Goal: Information Seeking & Learning: Understand process/instructions

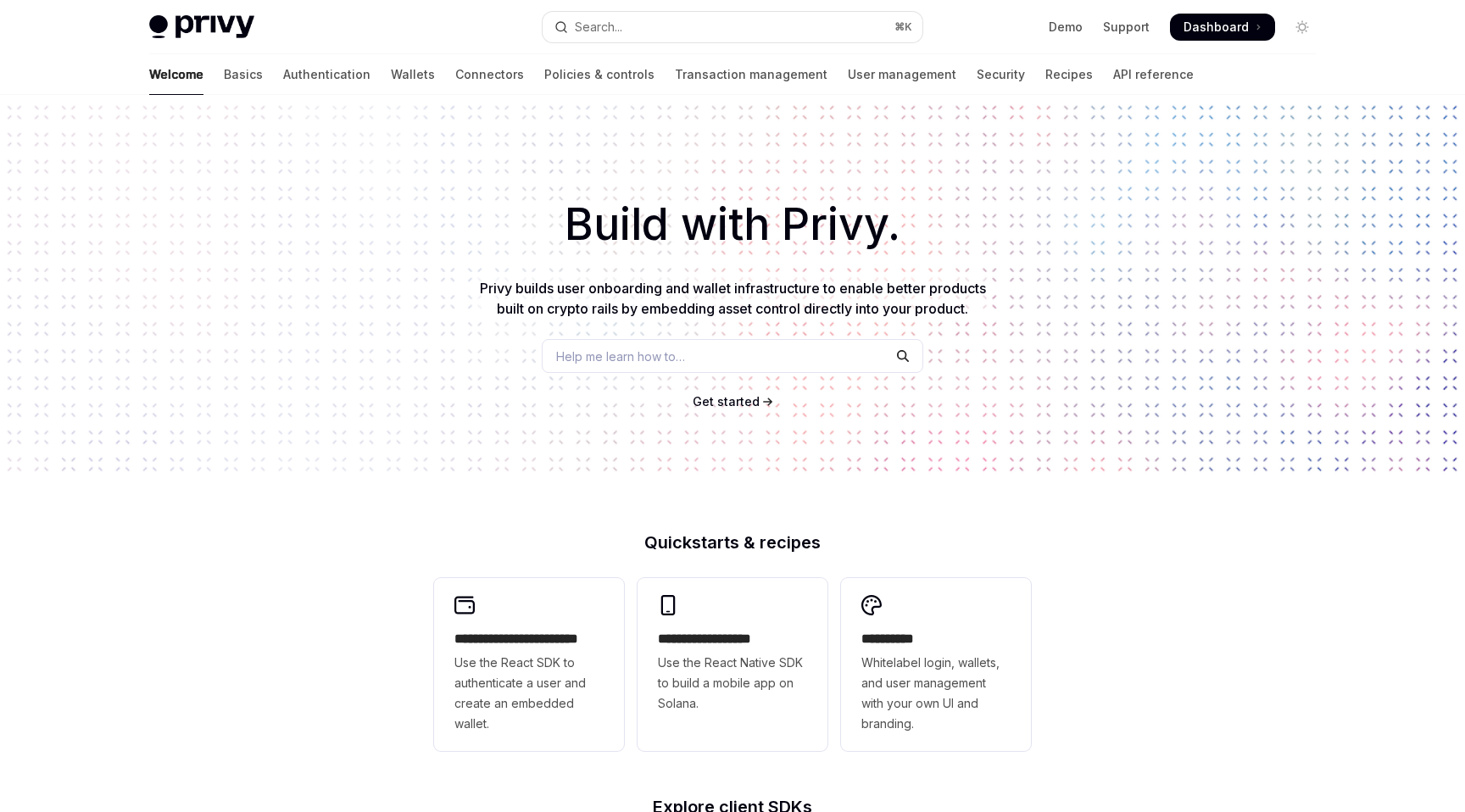
click at [1220, 21] on span "Dashboard" at bounding box center [1216, 26] width 66 height 17
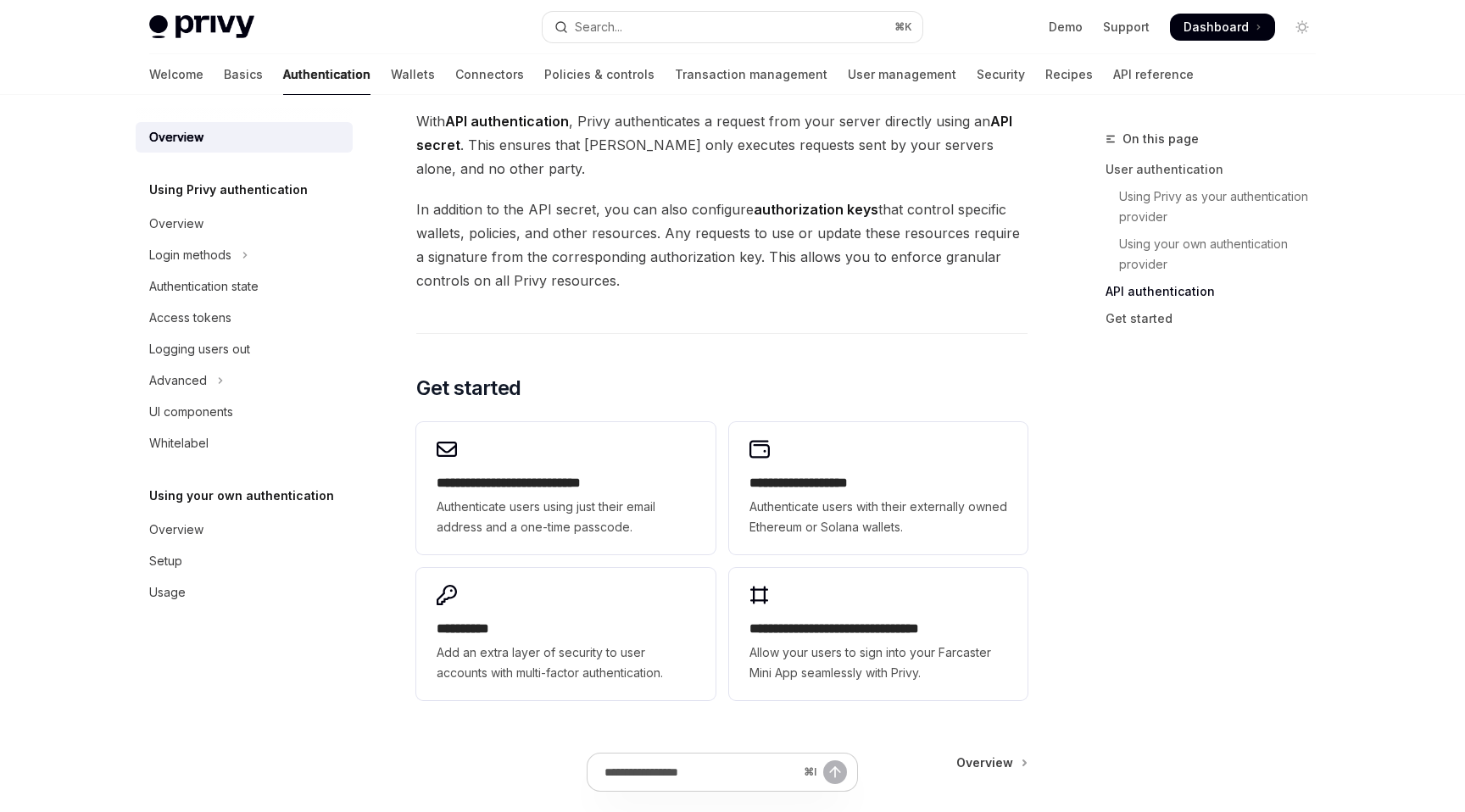
scroll to position [1338, 0]
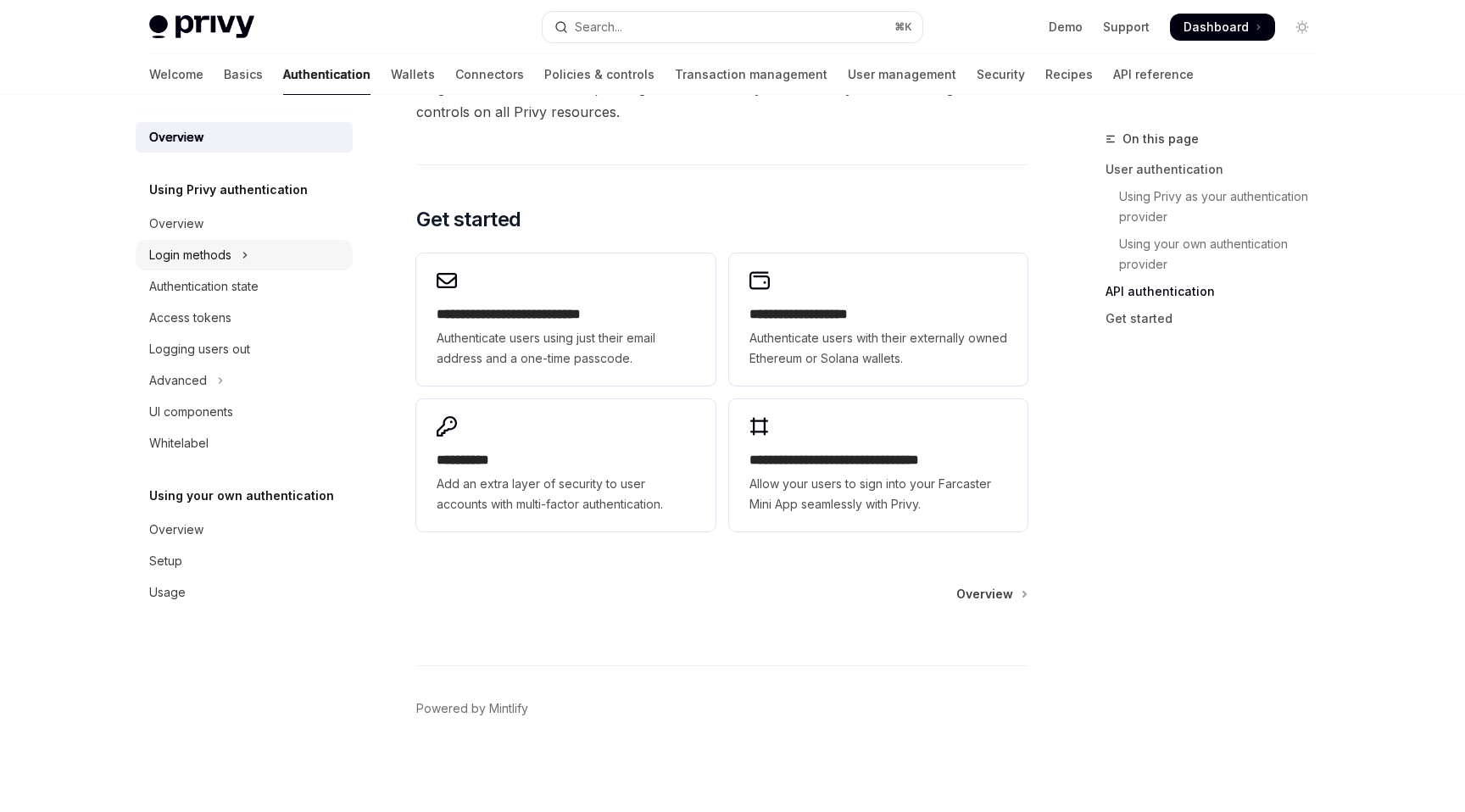
click at [225, 246] on div "Login methods" at bounding box center [190, 255] width 82 height 20
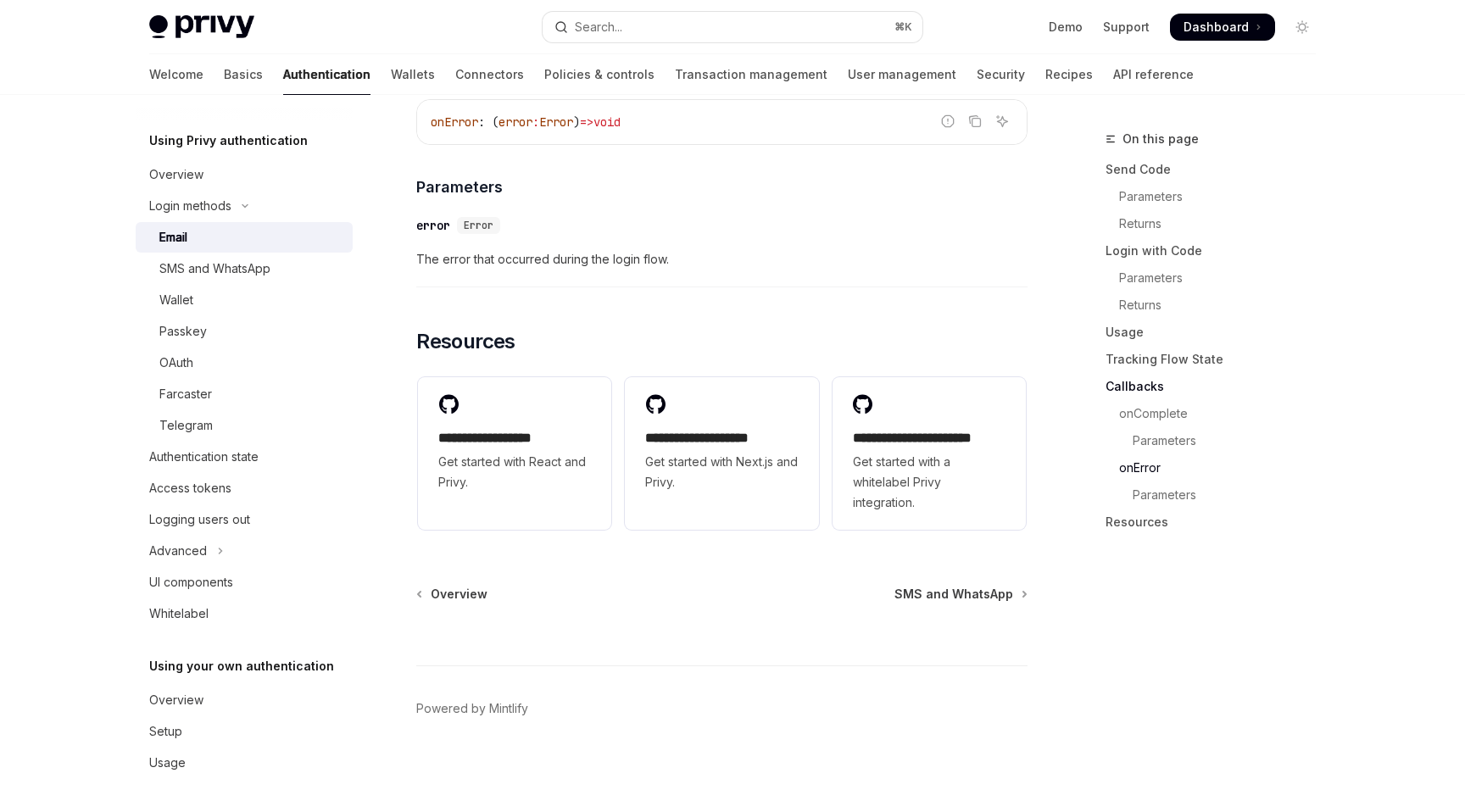
scroll to position [3437, 0]
click at [233, 562] on button "Advanced" at bounding box center [244, 551] width 217 height 31
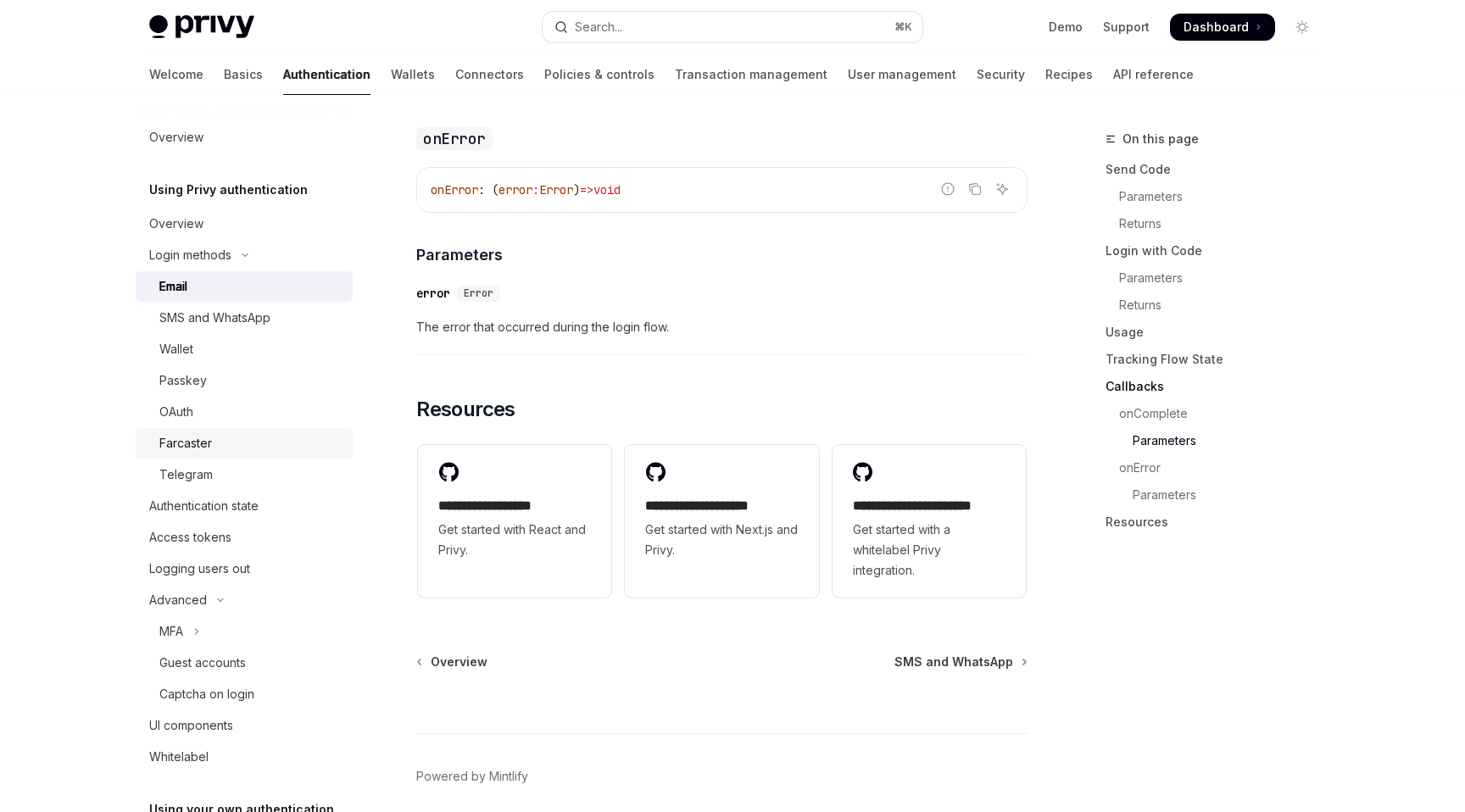
scroll to position [3315, 0]
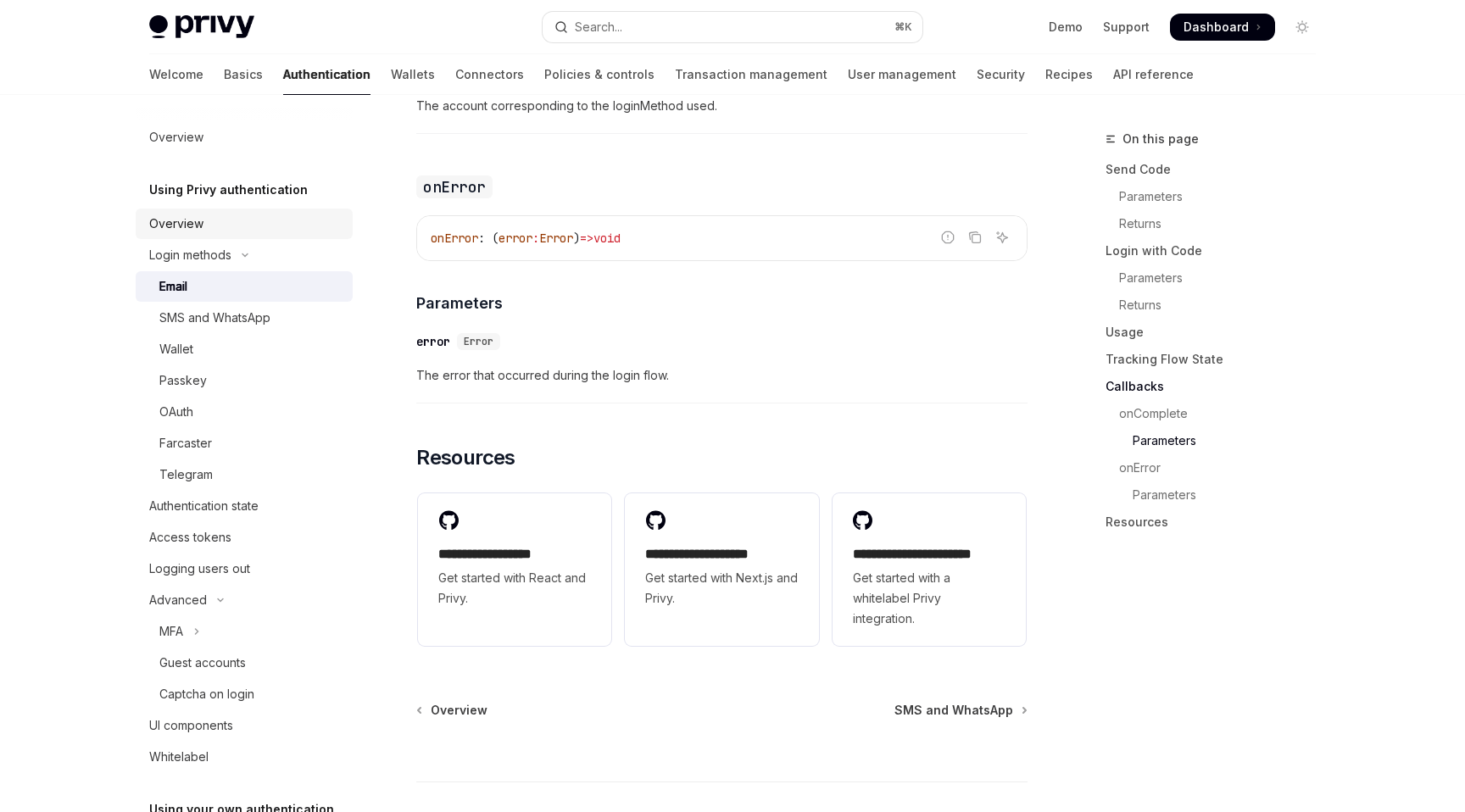
click at [241, 231] on div "Overview" at bounding box center [245, 223] width 194 height 20
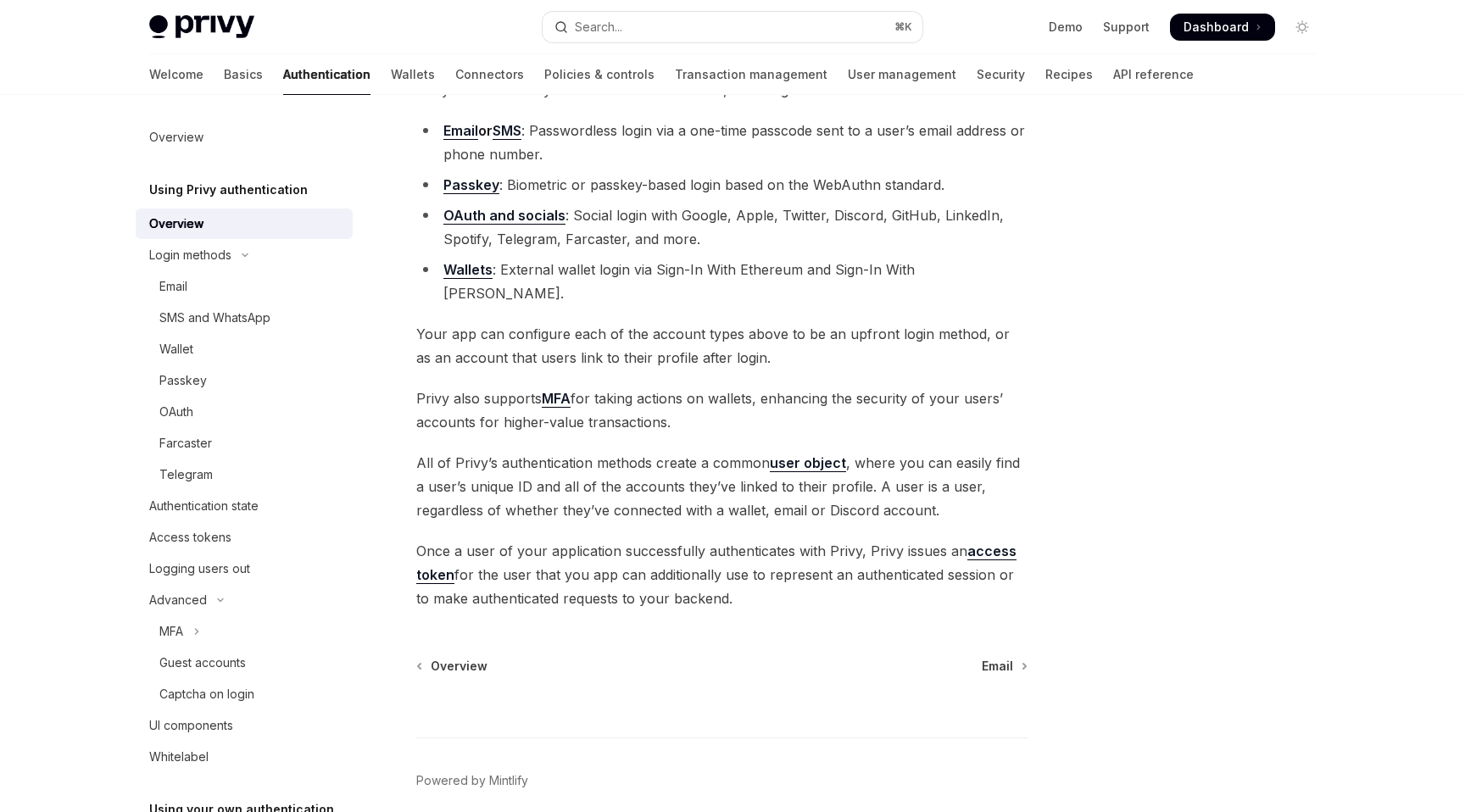
scroll to position [151, 0]
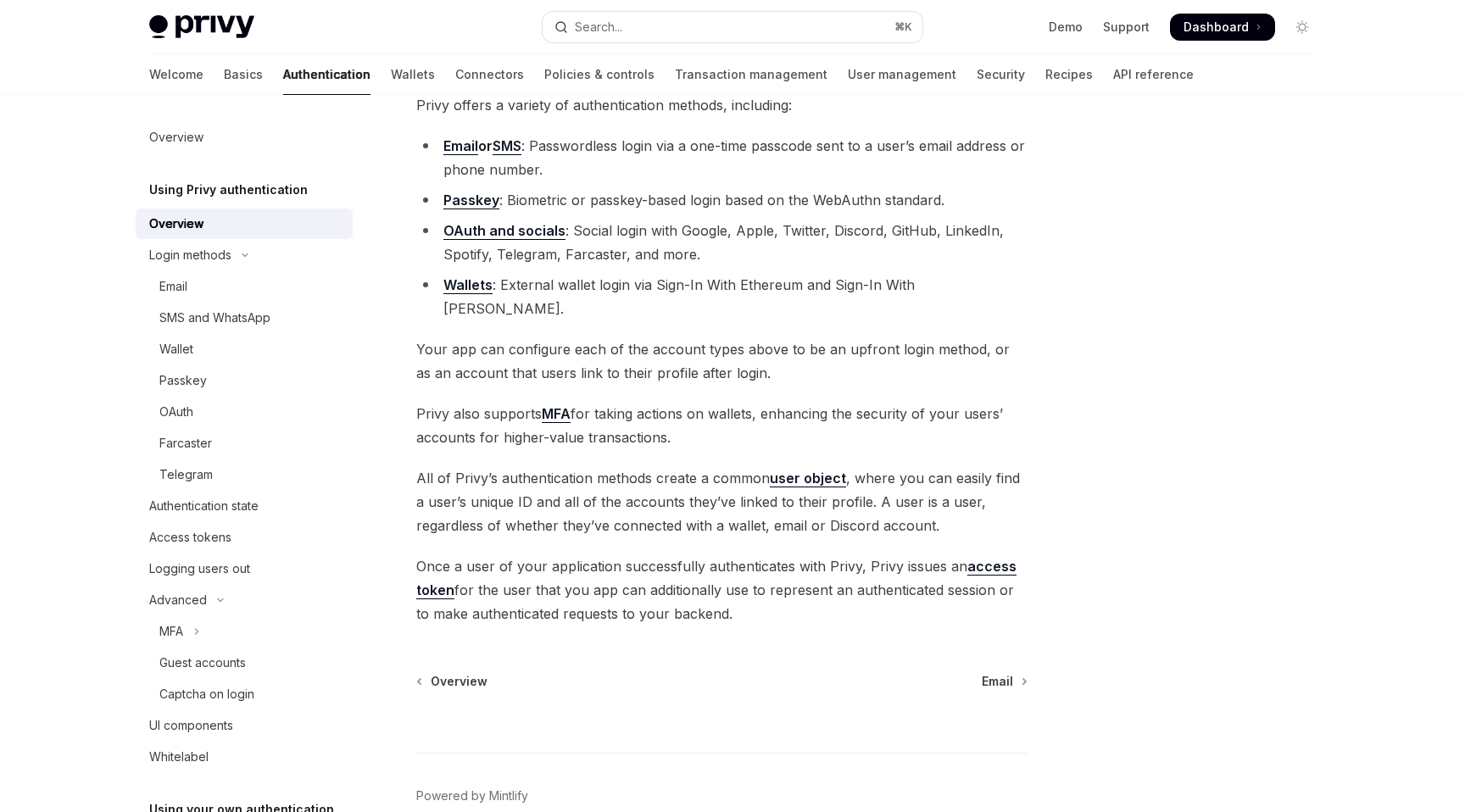
click at [542, 232] on link "OAuth and socials" at bounding box center [504, 231] width 122 height 18
type textarea "*"
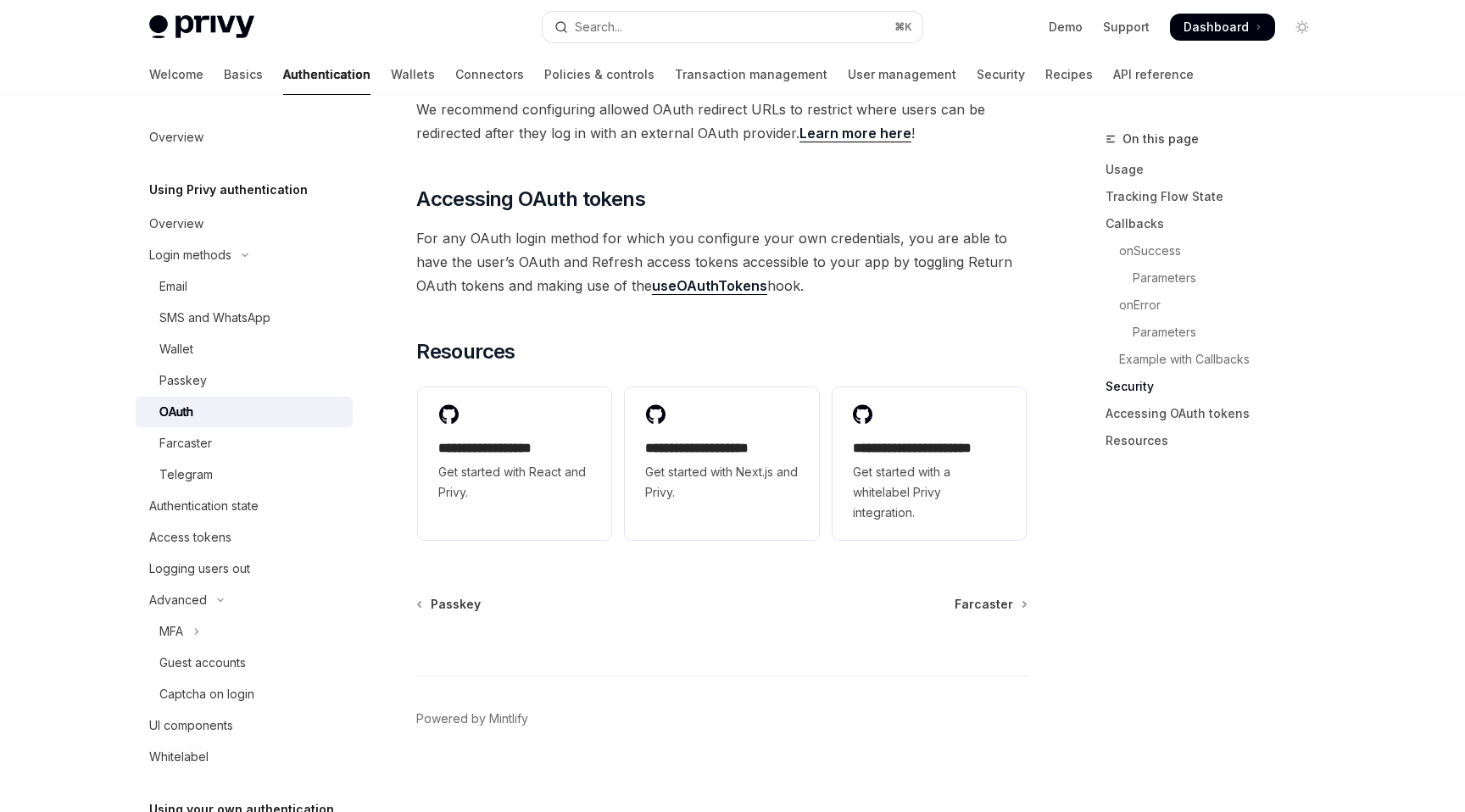
scroll to position [3689, 0]
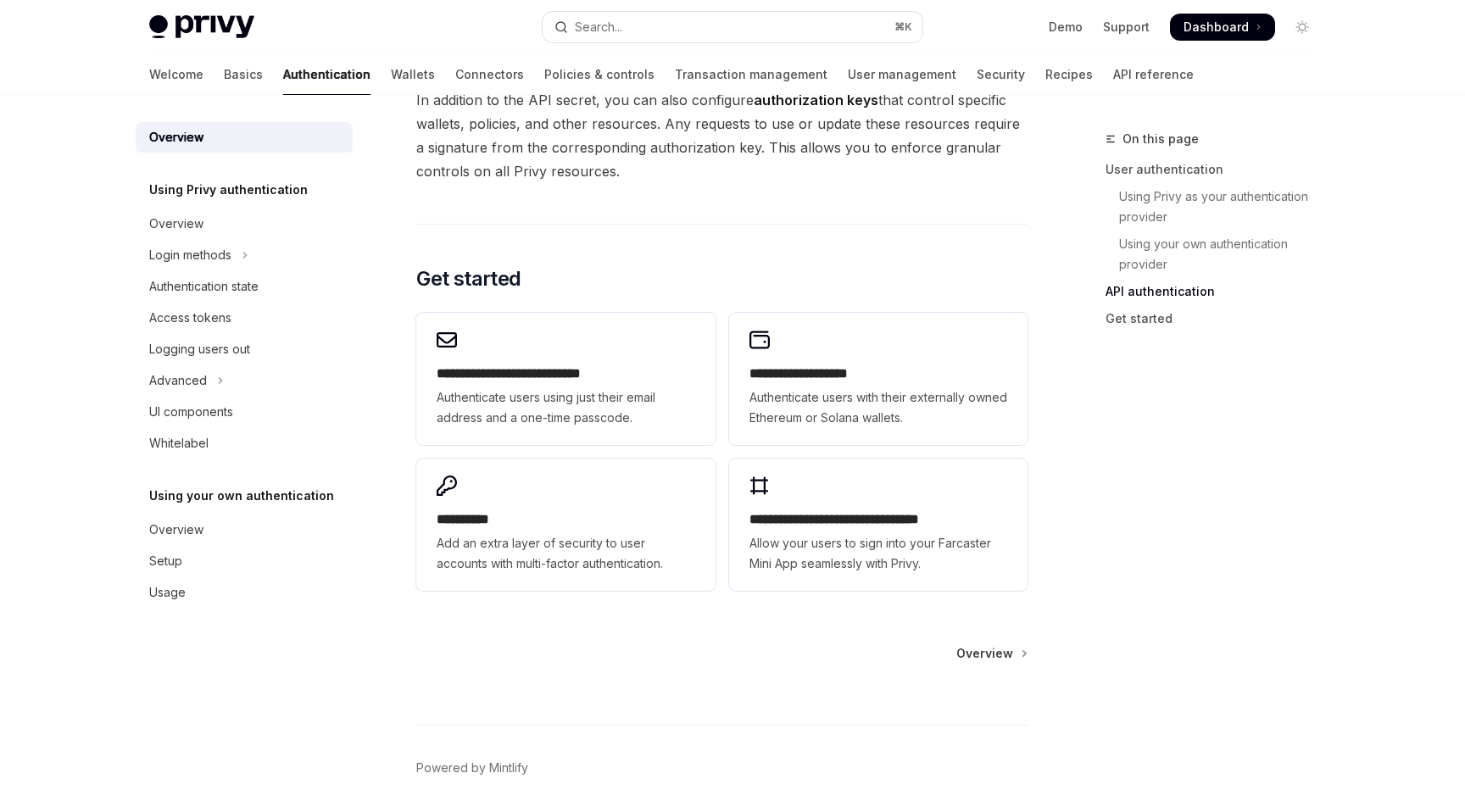
scroll to position [1260, 0]
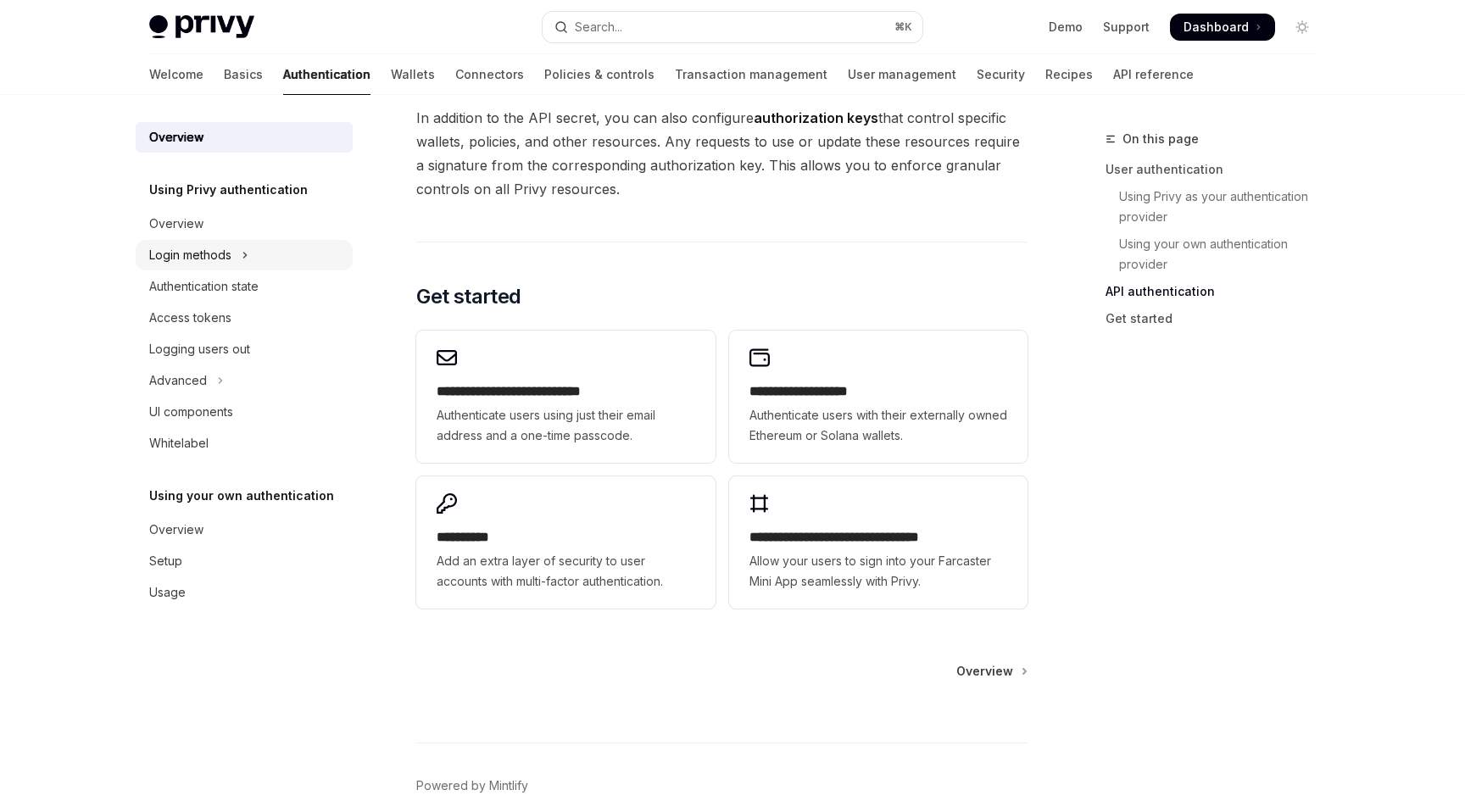
click at [249, 269] on button "Login methods" at bounding box center [244, 255] width 217 height 31
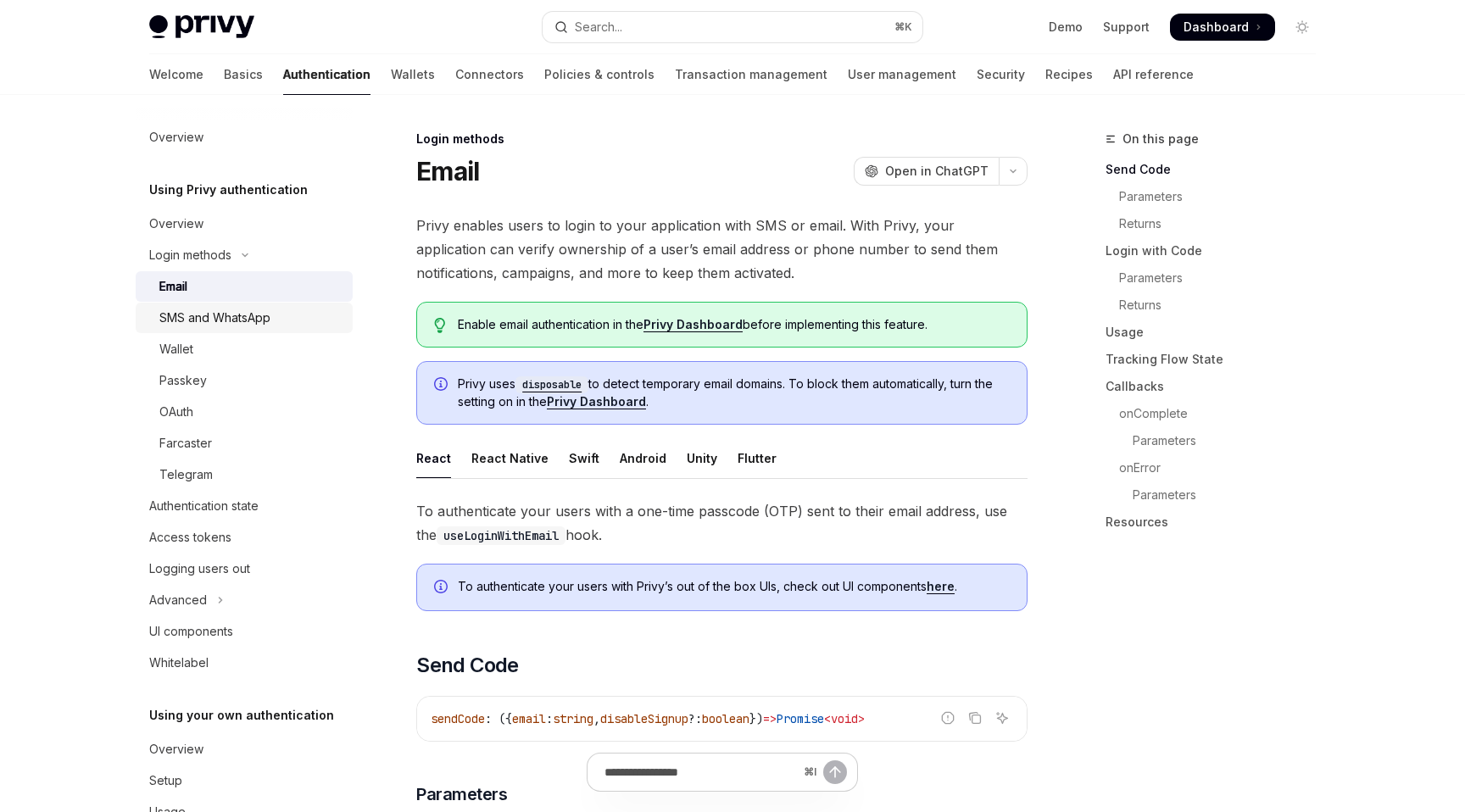
click at [238, 319] on div "SMS and WhatsApp" at bounding box center [215, 317] width 111 height 20
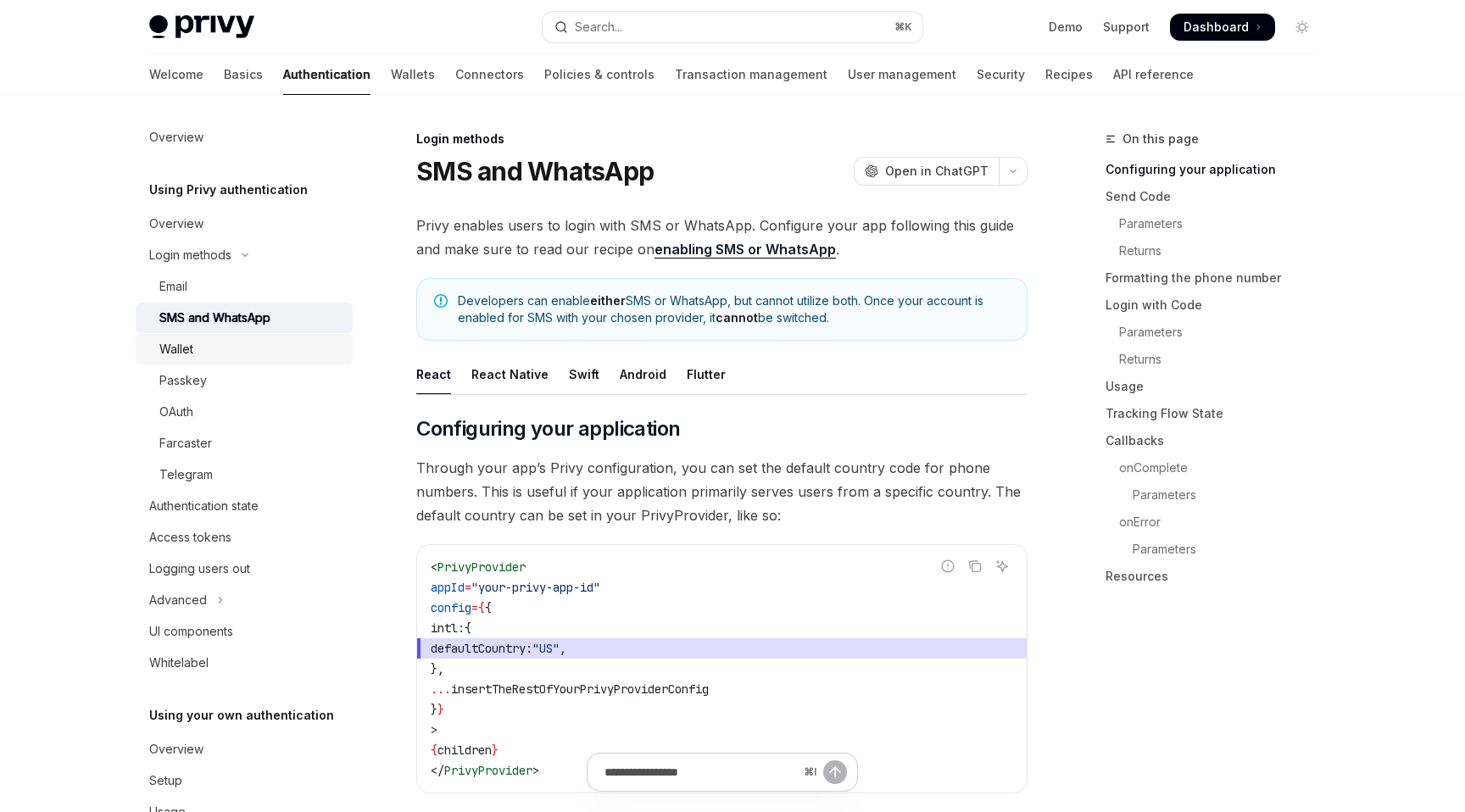
click at [238, 355] on div "Wallet" at bounding box center [251, 349] width 183 height 20
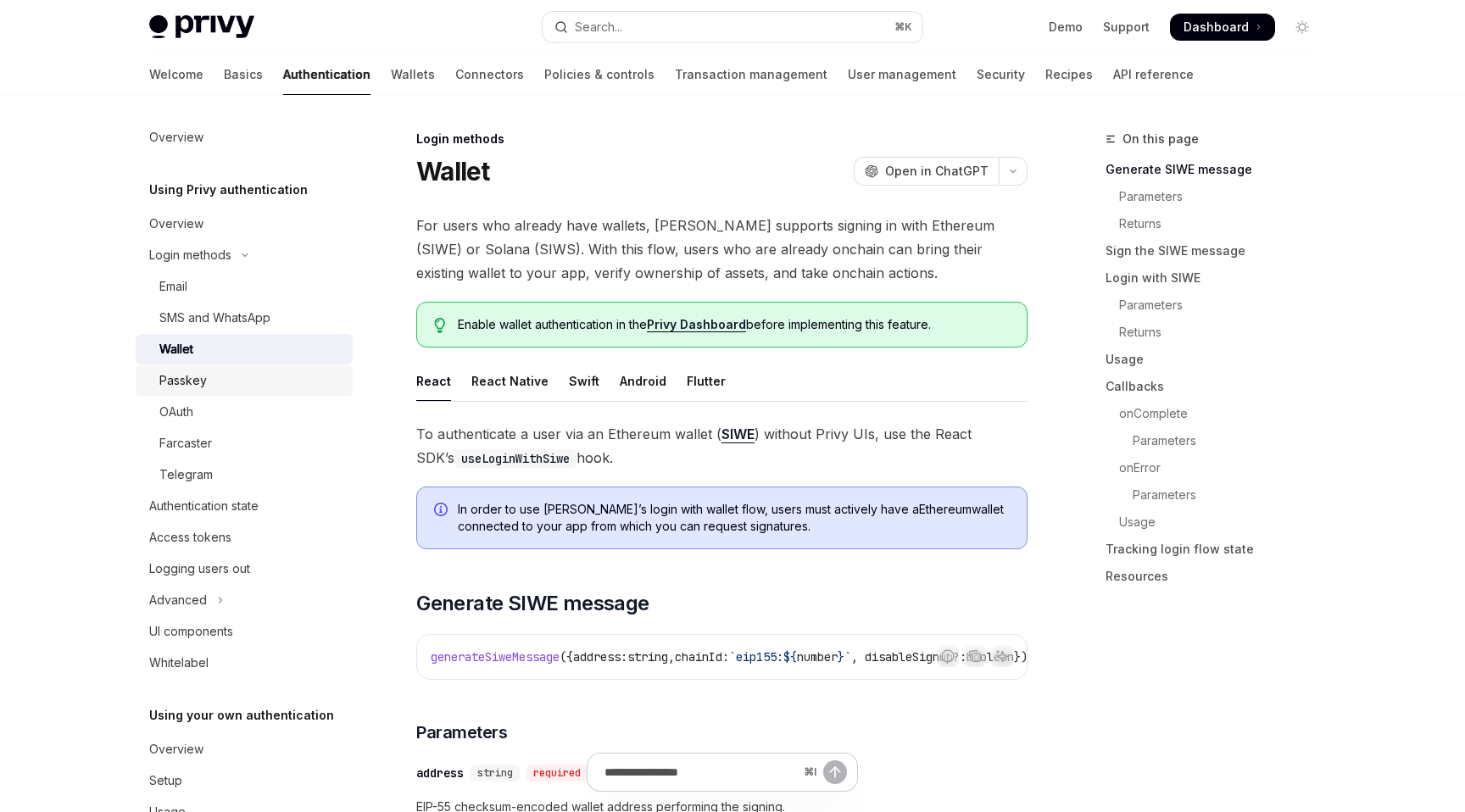
click at [238, 388] on div "Passkey" at bounding box center [251, 380] width 183 height 20
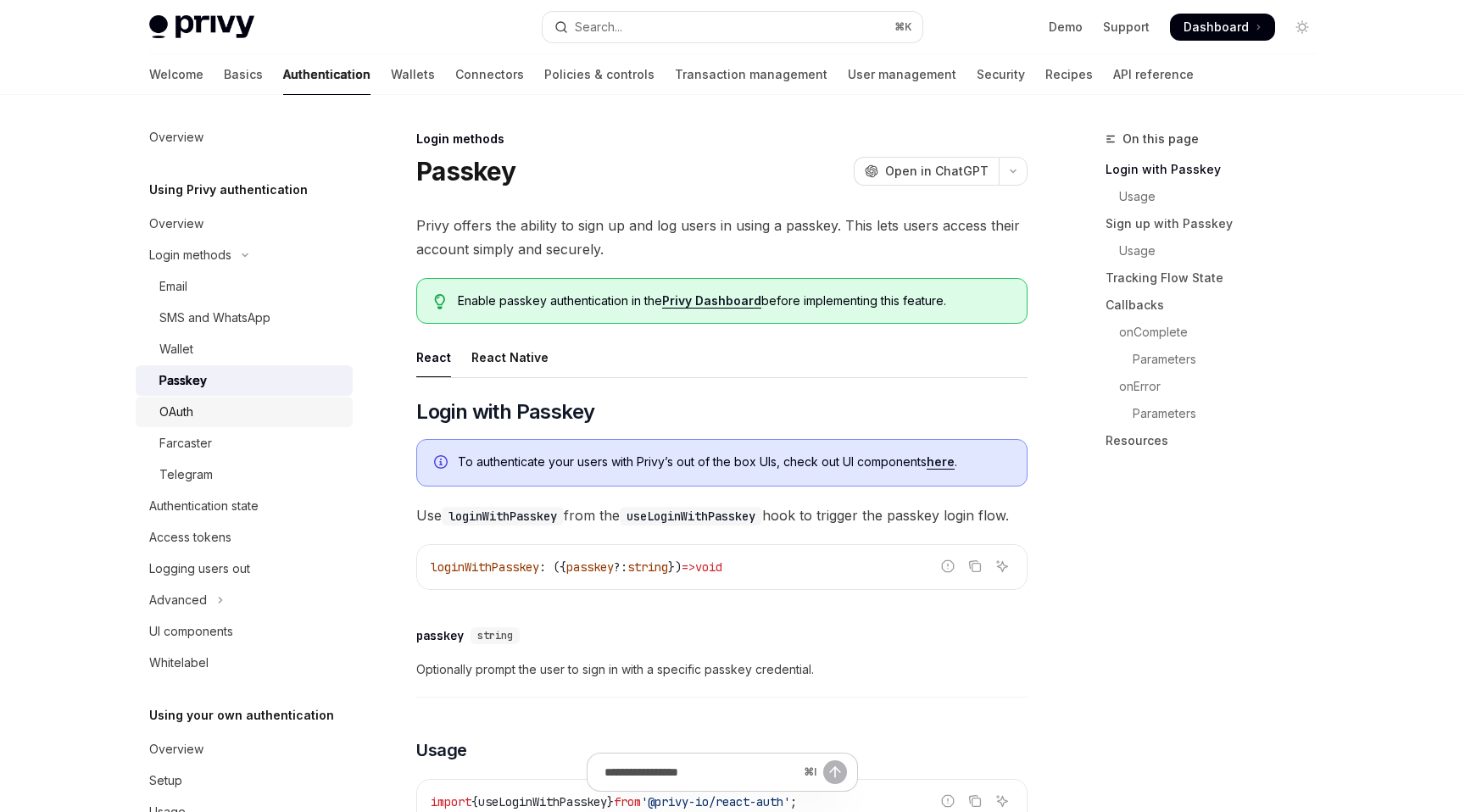
click at [237, 412] on div "OAuth" at bounding box center [251, 412] width 183 height 20
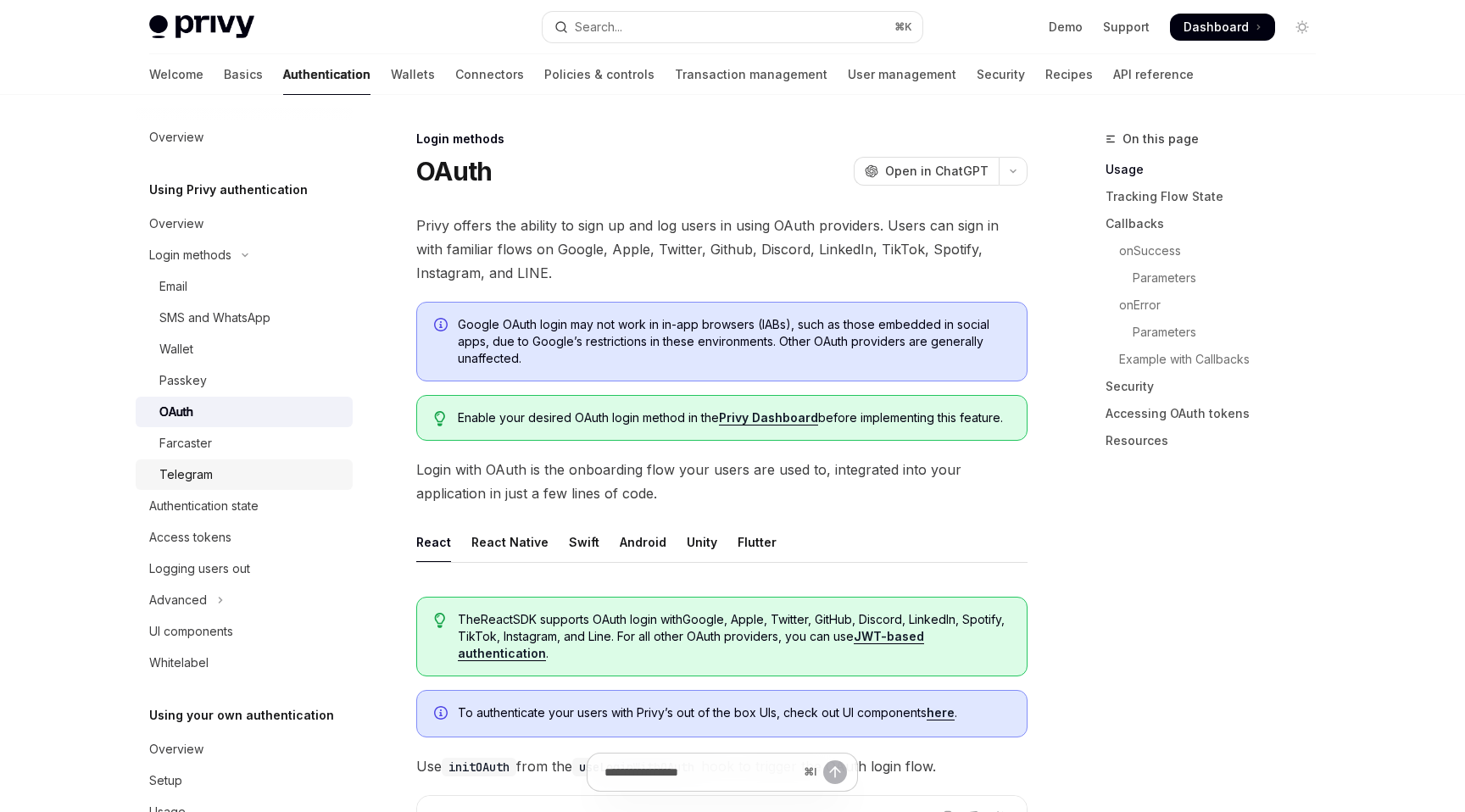
click at [235, 461] on link "Telegram" at bounding box center [244, 475] width 217 height 31
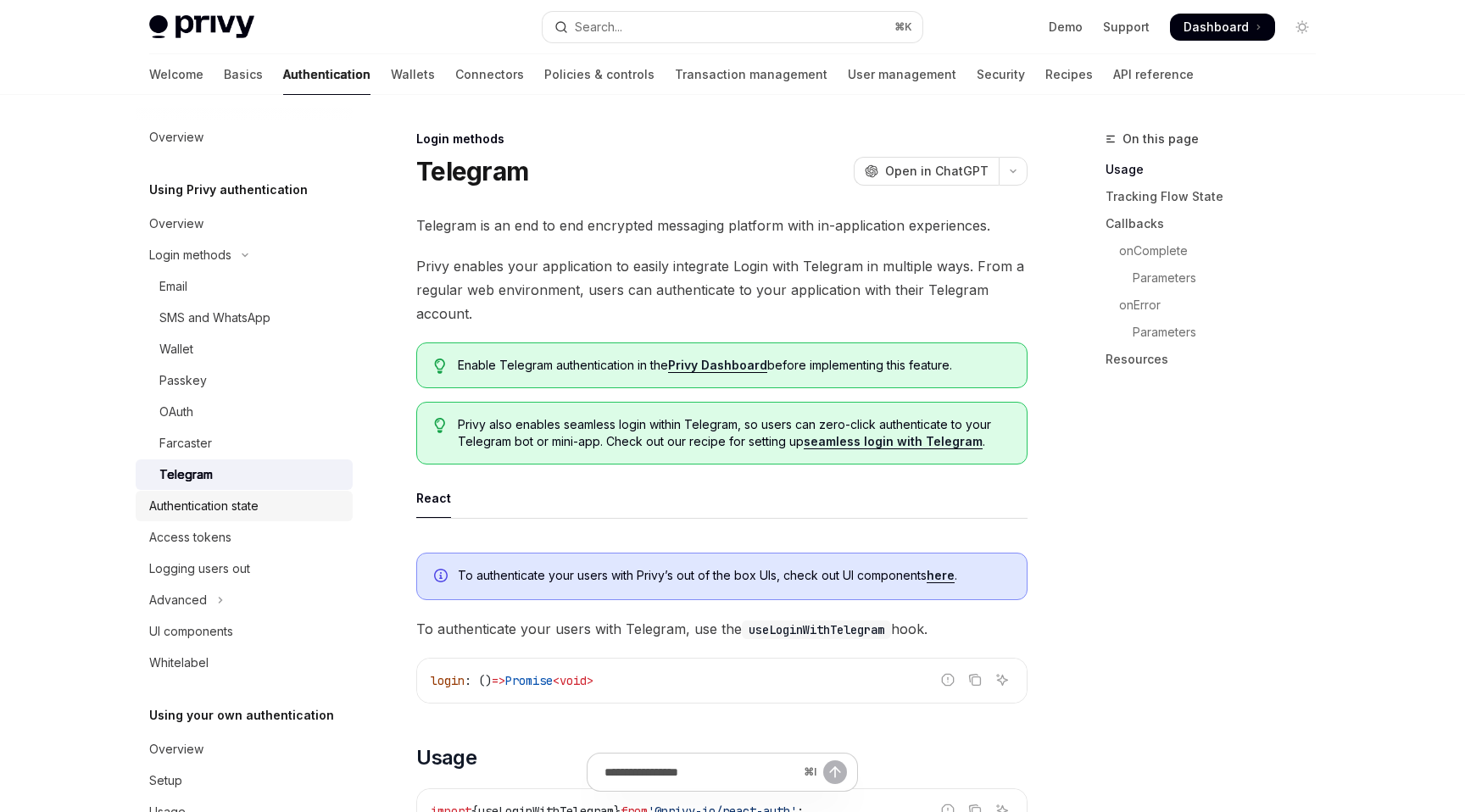
click at [232, 503] on div "Authentication state" at bounding box center [203, 505] width 110 height 20
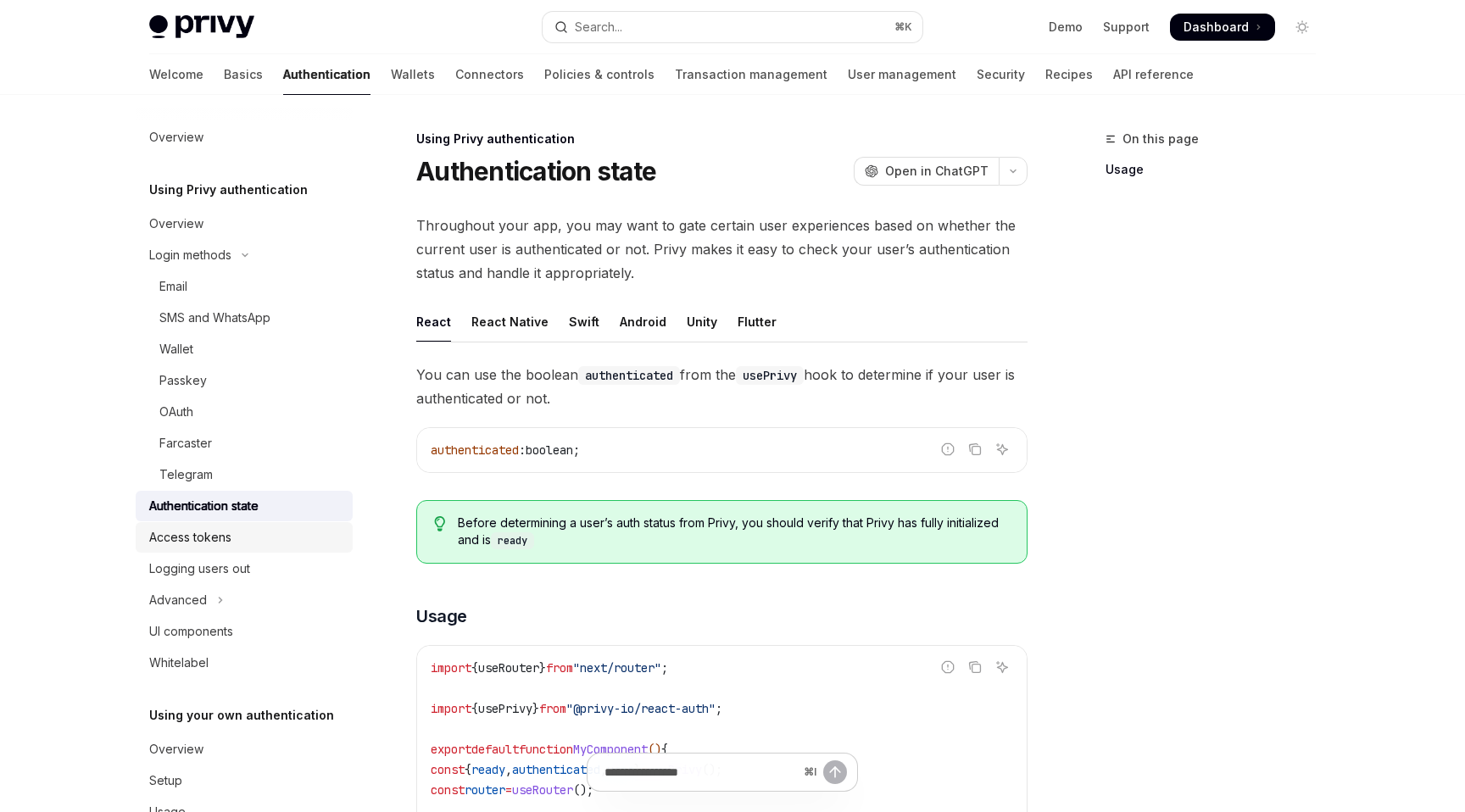
click at [231, 544] on div "Access tokens" at bounding box center [245, 537] width 194 height 20
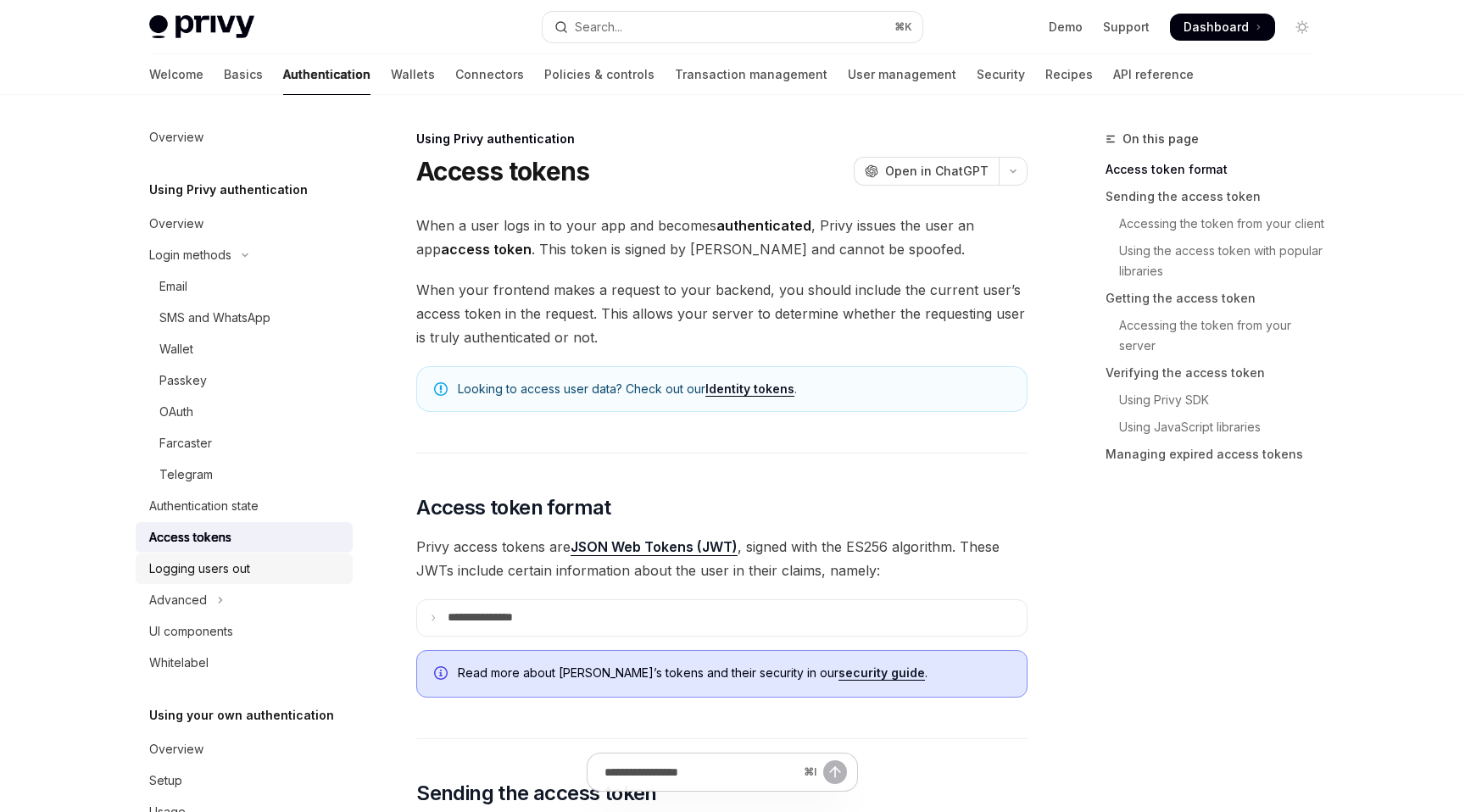
click at [231, 574] on div "Logging users out" at bounding box center [199, 568] width 101 height 20
type textarea "*"
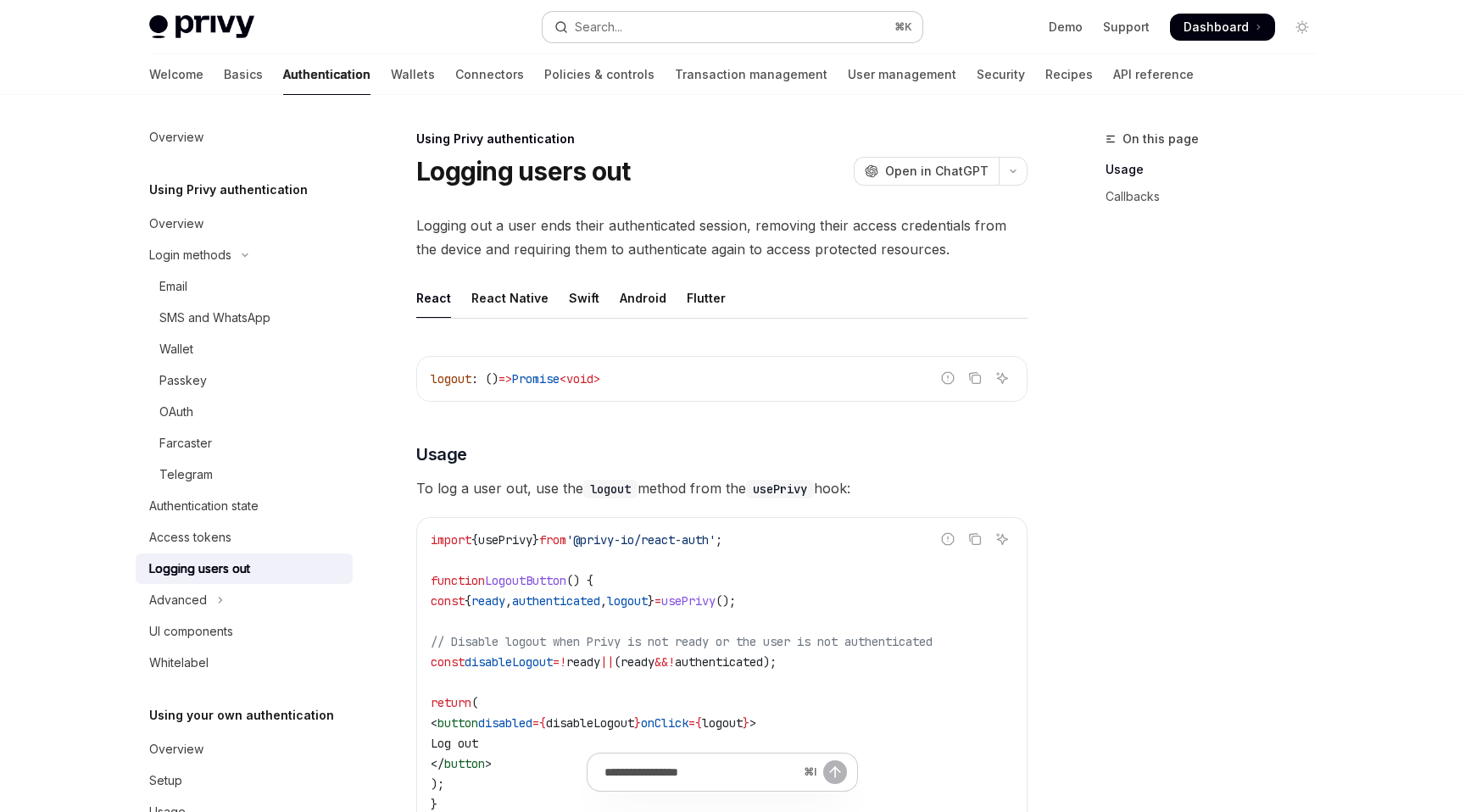
click at [829, 32] on button "Search... ⌘ K" at bounding box center [732, 27] width 380 height 31
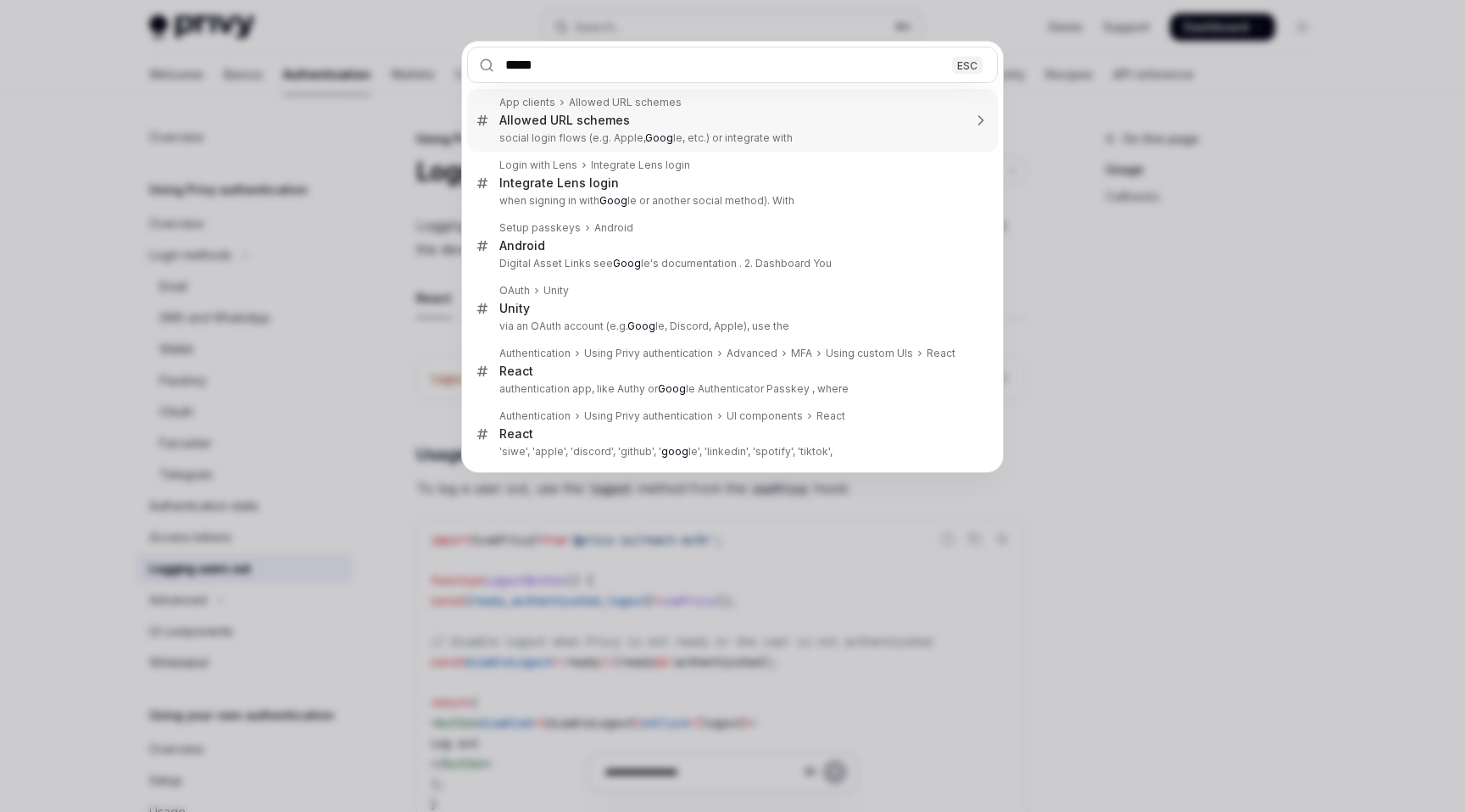
type input "******"
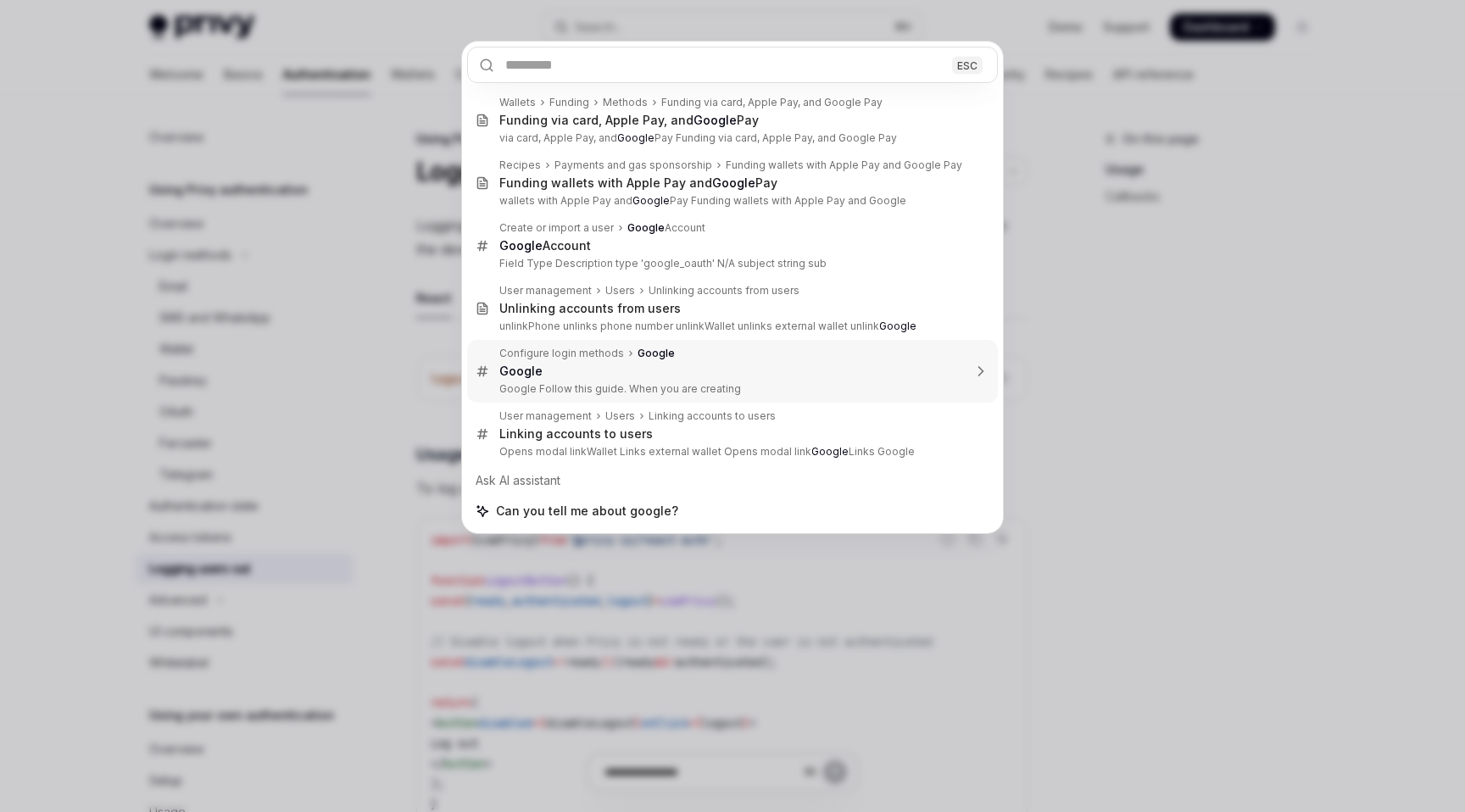
type textarea "*"
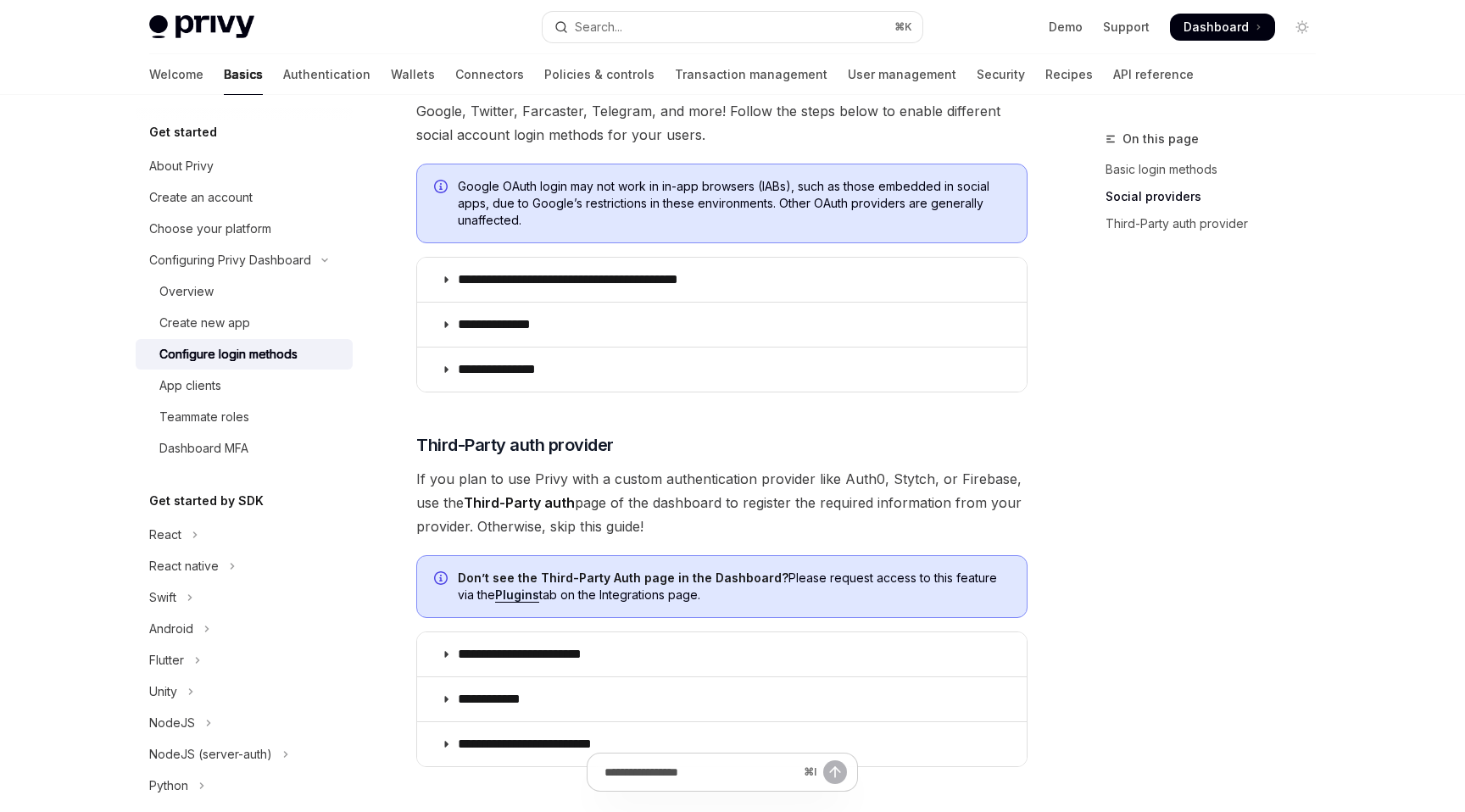
scroll to position [535, 0]
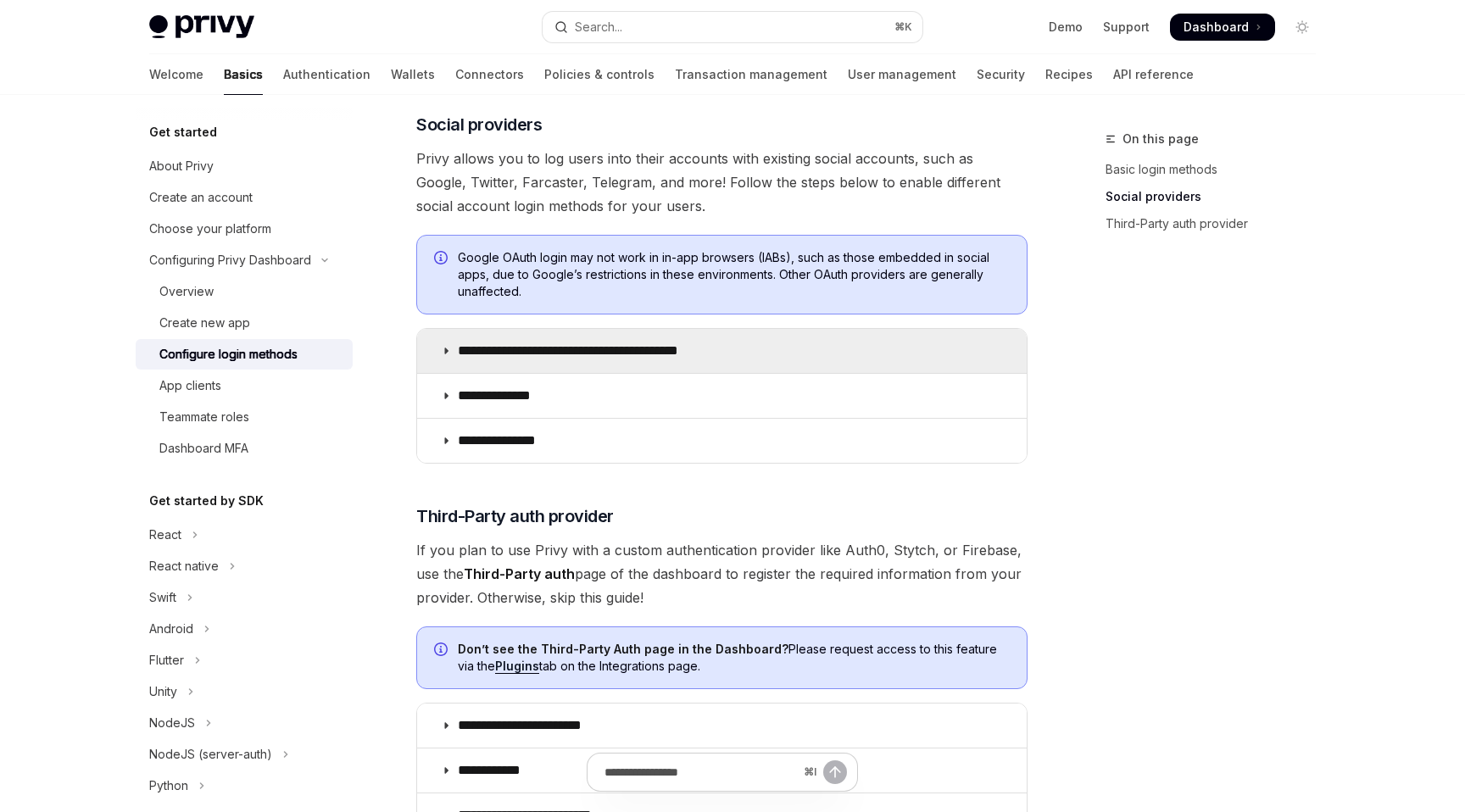
click at [699, 342] on p "**********" at bounding box center [598, 350] width 280 height 17
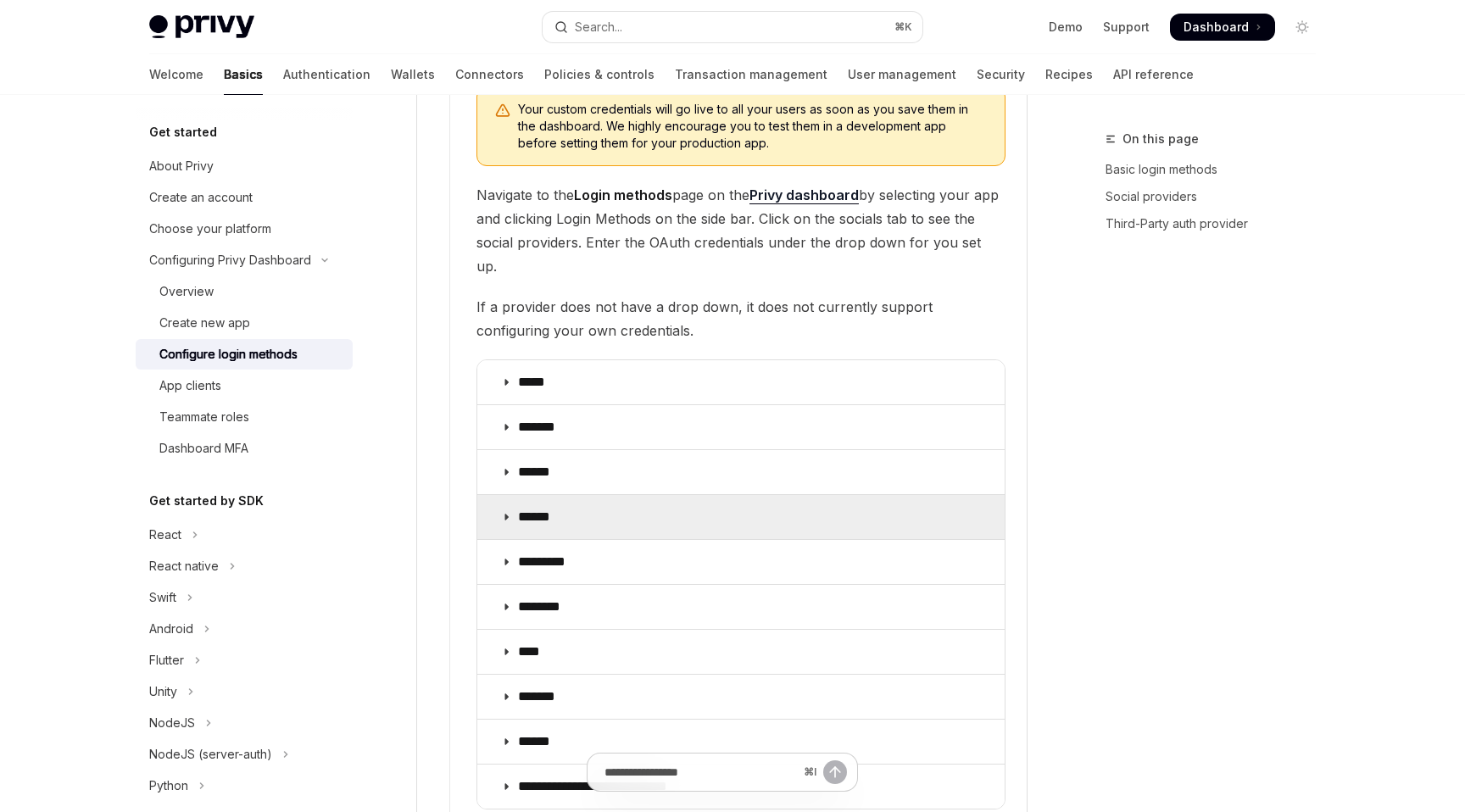
click at [696, 498] on summary "******" at bounding box center [741, 517] width 527 height 44
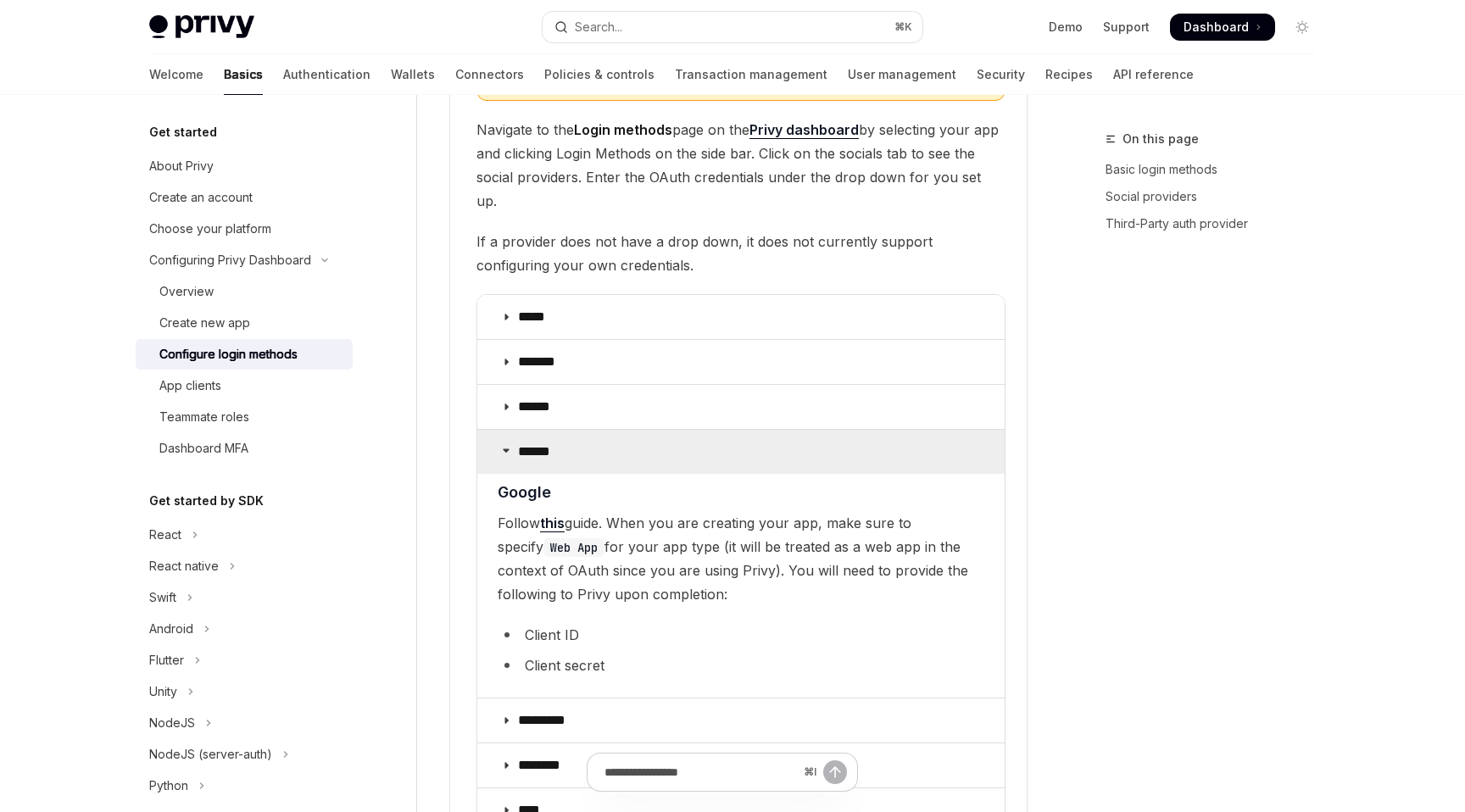
scroll to position [2033, 0]
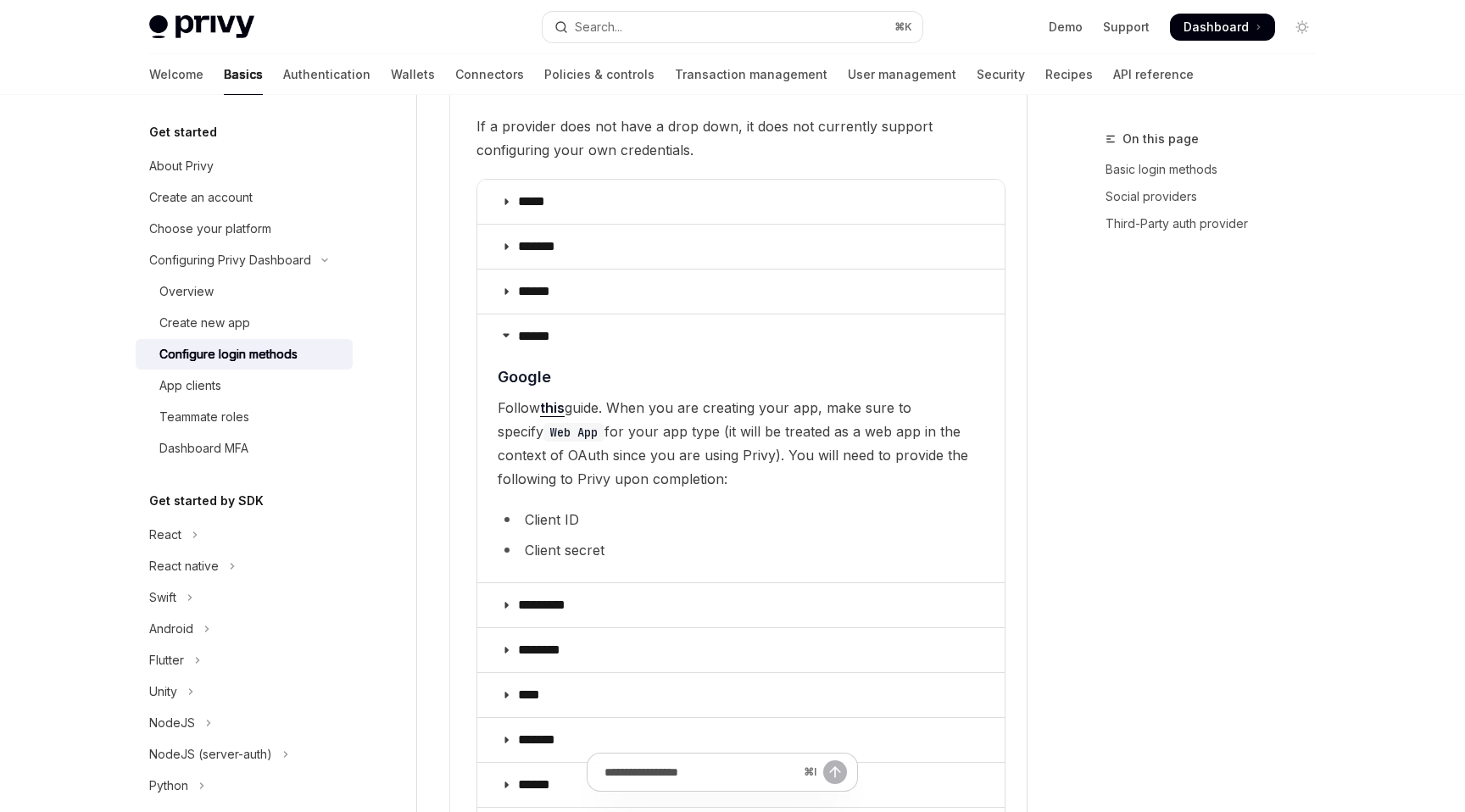
click at [562, 399] on link "this" at bounding box center [553, 408] width 25 height 18
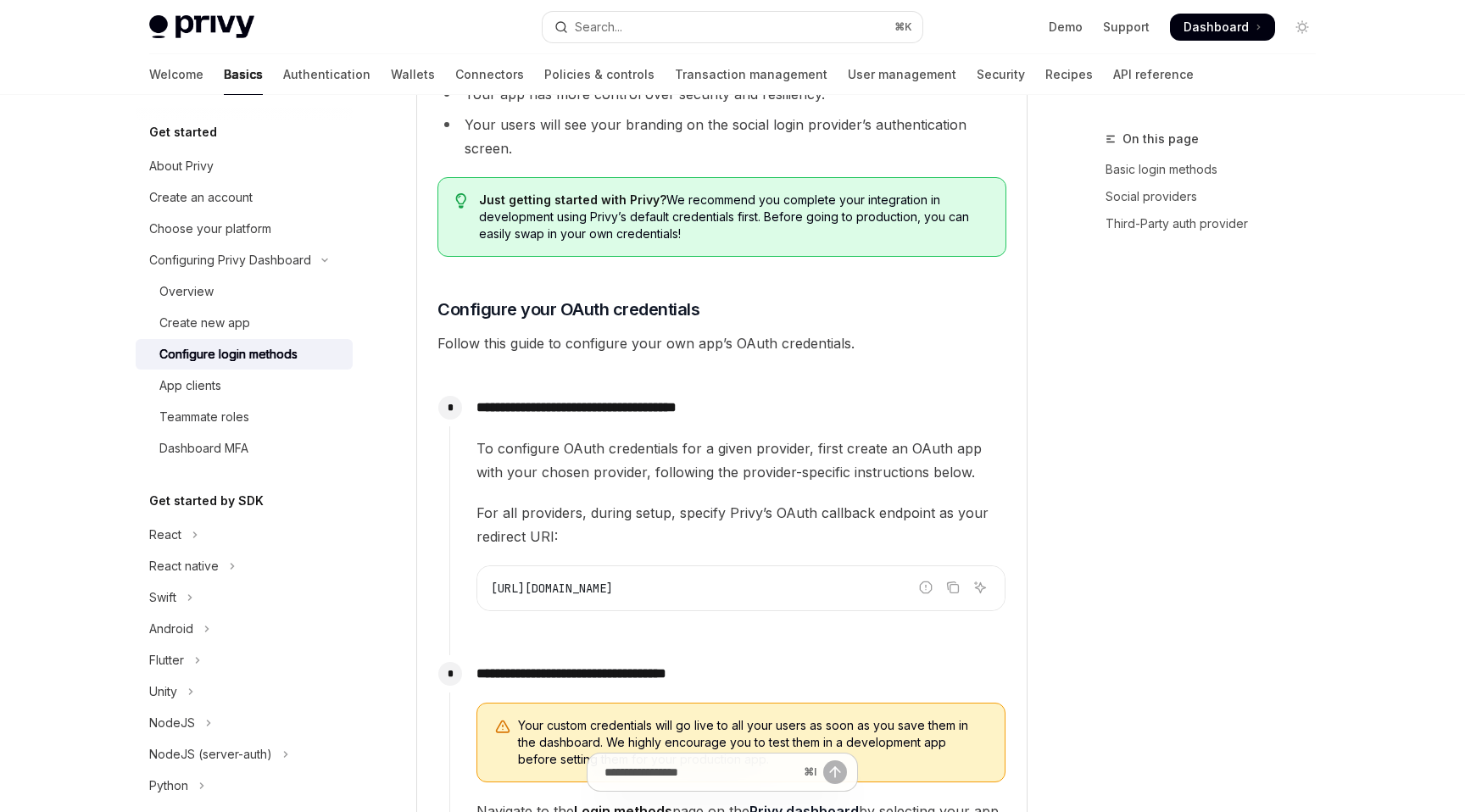
scroll to position [1316, 0]
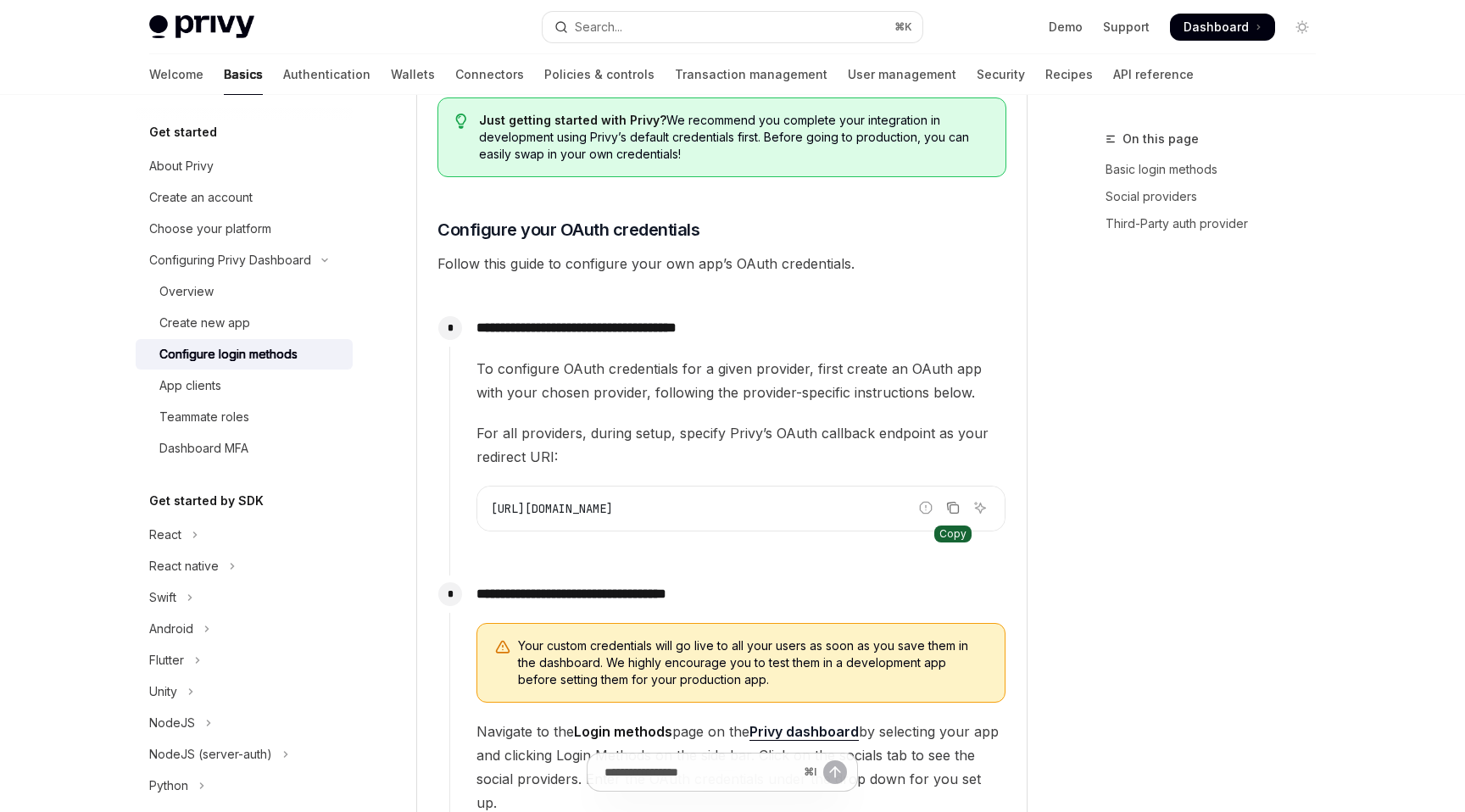
click at [952, 514] on icon "Copy the contents from the code block" at bounding box center [955, 510] width 9 height 9
